Goal: Task Accomplishment & Management: Manage account settings

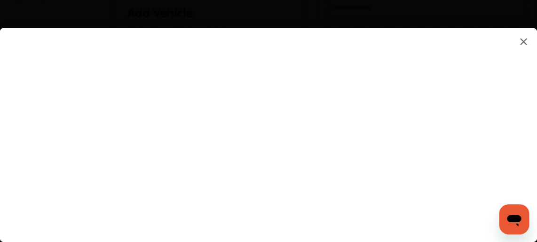
scroll to position [268, 0]
click at [492, 144] on flutter-view at bounding box center [268, 125] width 537 height 195
click at [331, 134] on flutter-view at bounding box center [268, 125] width 537 height 195
click at [262, 168] on flutter-view at bounding box center [268, 125] width 537 height 195
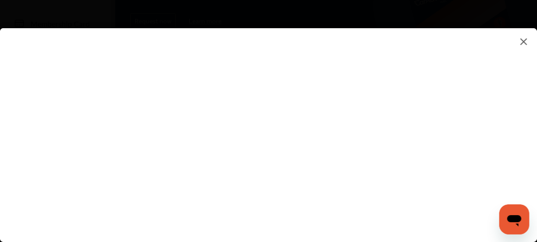
click at [525, 39] on img at bounding box center [523, 42] width 11 height 12
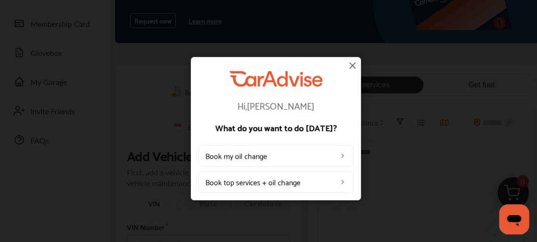
click at [353, 62] on img at bounding box center [352, 65] width 11 height 11
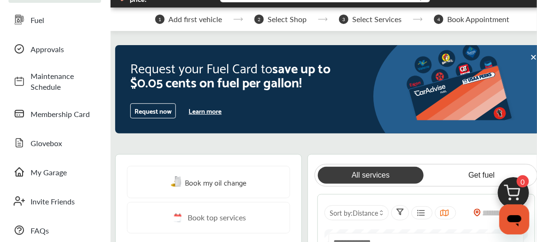
scroll to position [0, 0]
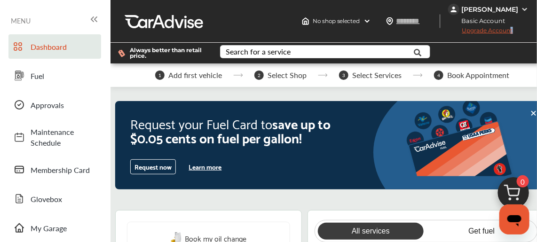
drag, startPoint x: 489, startPoint y: 31, endPoint x: 508, endPoint y: 29, distance: 19.4
click at [508, 29] on span "Upgrade Account" at bounding box center [480, 33] width 65 height 12
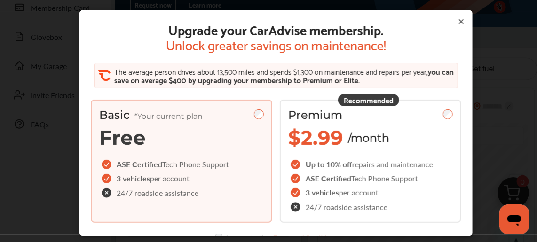
scroll to position [155, 0]
click at [458, 18] on icon at bounding box center [462, 22] width 8 height 8
